Goal: Obtain resource: Download file/media

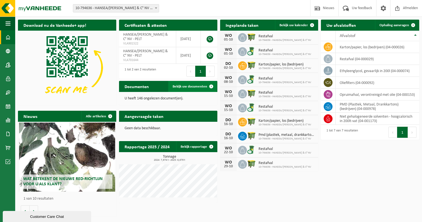
click at [209, 85] on span at bounding box center [211, 86] width 11 height 11
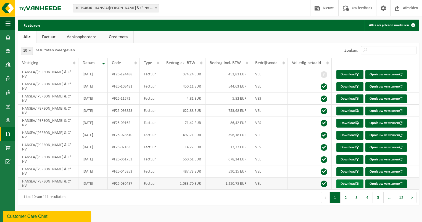
click at [350, 183] on link "Download" at bounding box center [349, 183] width 27 height 9
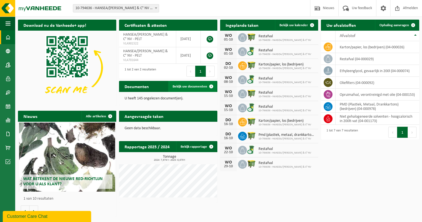
click at [212, 87] on span at bounding box center [211, 86] width 11 height 11
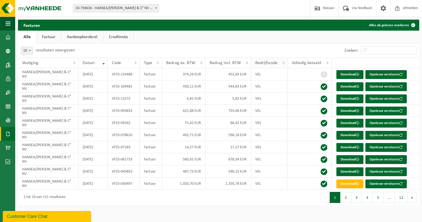
click at [283, 63] on th "Bedrijfscode" at bounding box center [269, 63] width 37 height 10
click at [285, 62] on th "Bedrijfscode" at bounding box center [269, 63] width 37 height 10
click at [81, 37] on link "Aankoopborderel" at bounding box center [82, 37] width 42 height 13
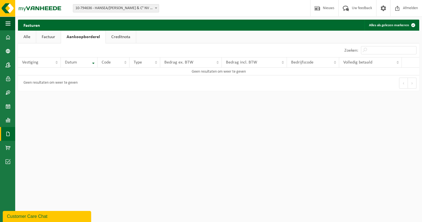
click at [117, 36] on link "Creditnota" at bounding box center [121, 37] width 30 height 13
click at [26, 37] on link "Alle" at bounding box center [27, 37] width 18 height 13
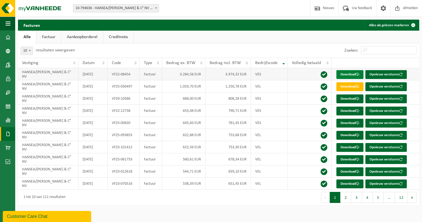
click at [349, 74] on link "Download" at bounding box center [349, 74] width 27 height 9
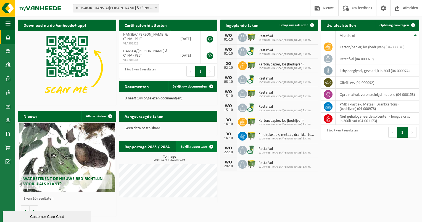
click at [202, 145] on link "Bekijk rapportage" at bounding box center [196, 146] width 41 height 11
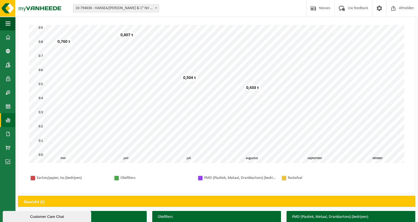
scroll to position [28, 0]
